Goal: Browse casually

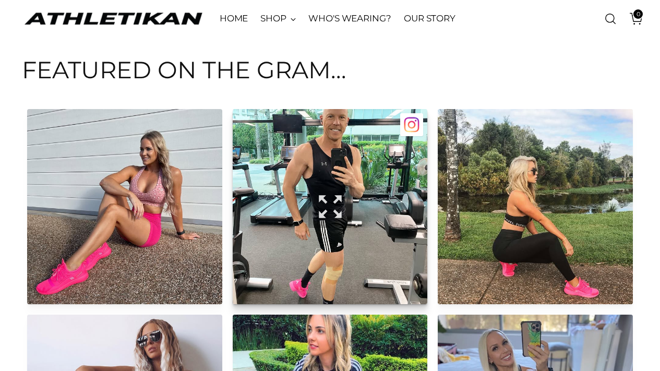
scroll to position [999, 0]
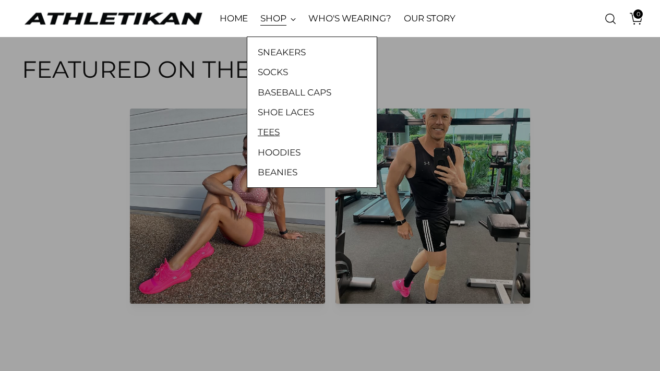
click at [286, 129] on link "TEES" at bounding box center [312, 132] width 109 height 14
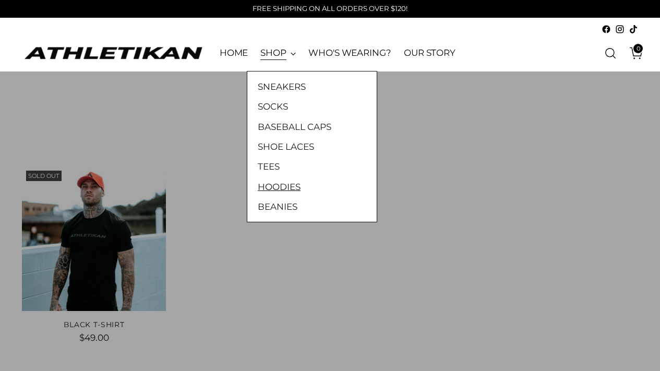
click at [282, 186] on link "HOODIES" at bounding box center [312, 187] width 109 height 14
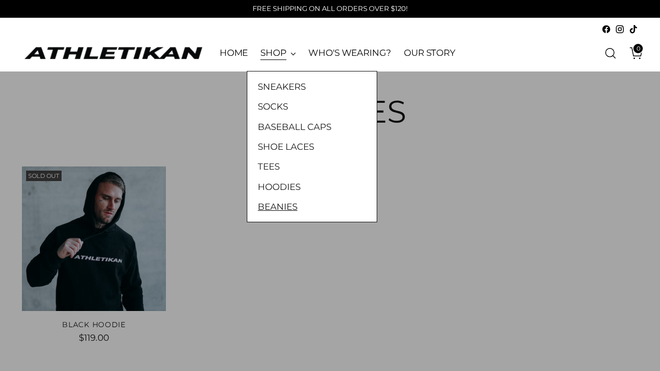
click at [309, 210] on link "BEANIES" at bounding box center [312, 207] width 109 height 14
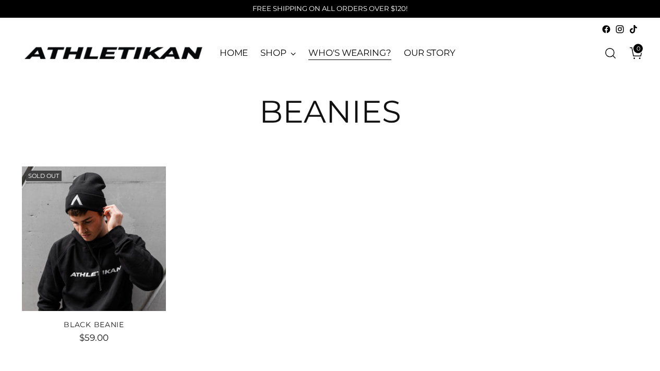
click at [370, 52] on link "WHO'S WEARING?" at bounding box center [349, 53] width 83 height 23
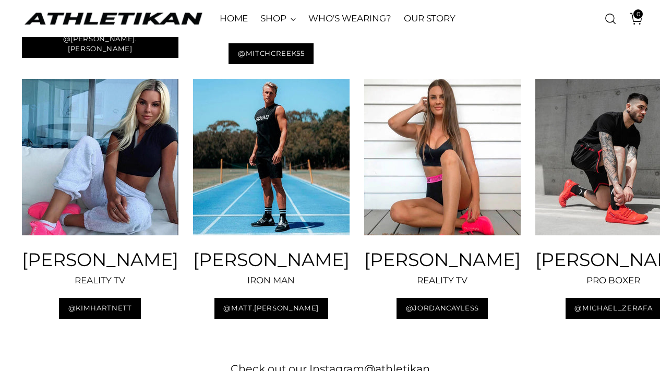
scroll to position [1467, 0]
